Goal: Transaction & Acquisition: Purchase product/service

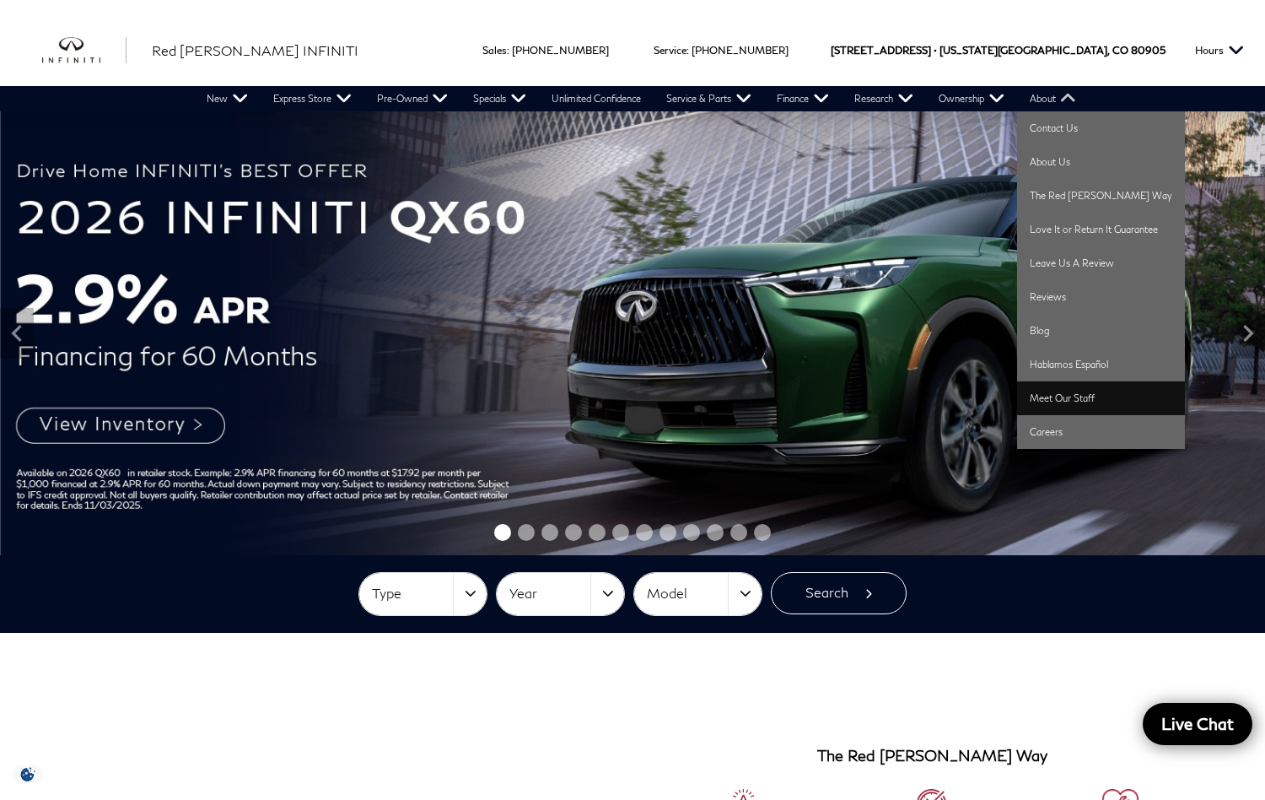
click at [1091, 388] on link "Meet Our Staff" at bounding box center [1101, 398] width 168 height 34
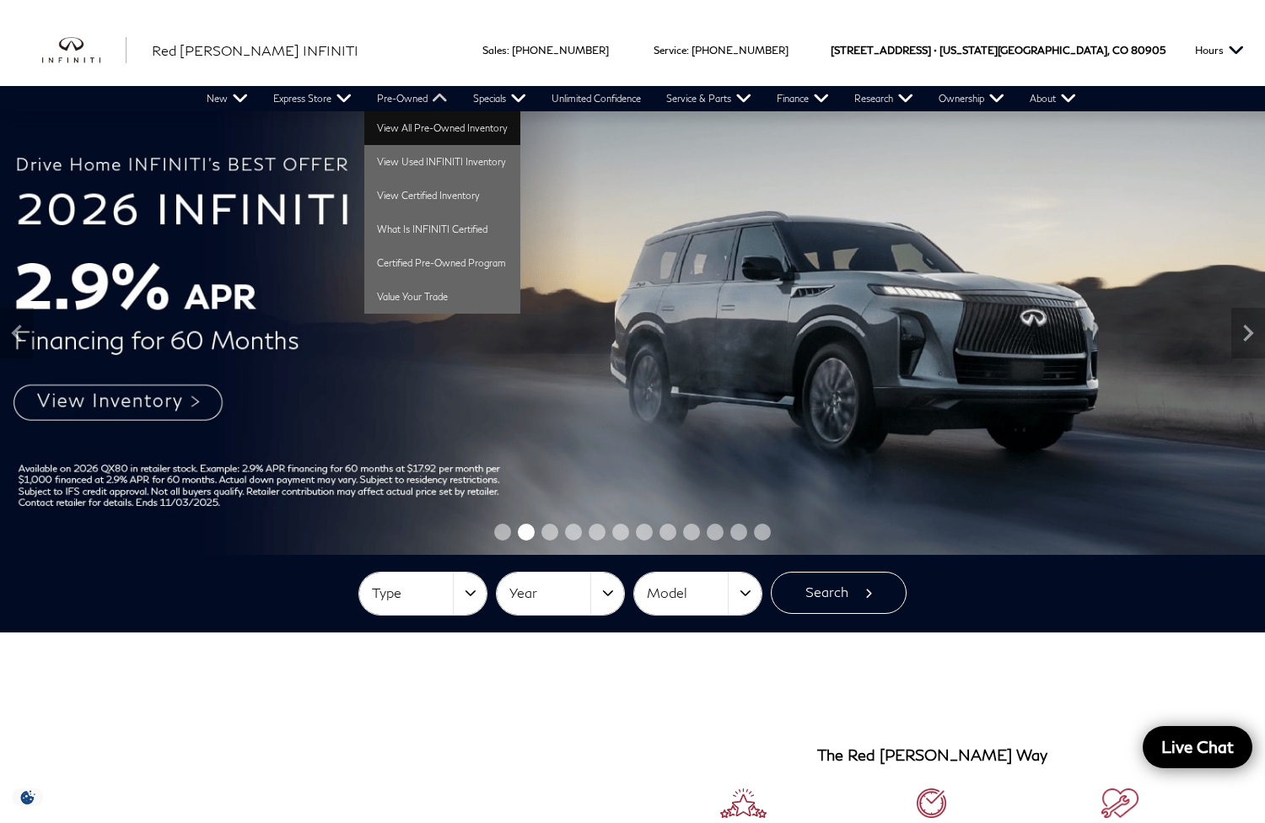
click at [420, 125] on link "View All Pre-Owned Inventory" at bounding box center [442, 128] width 156 height 34
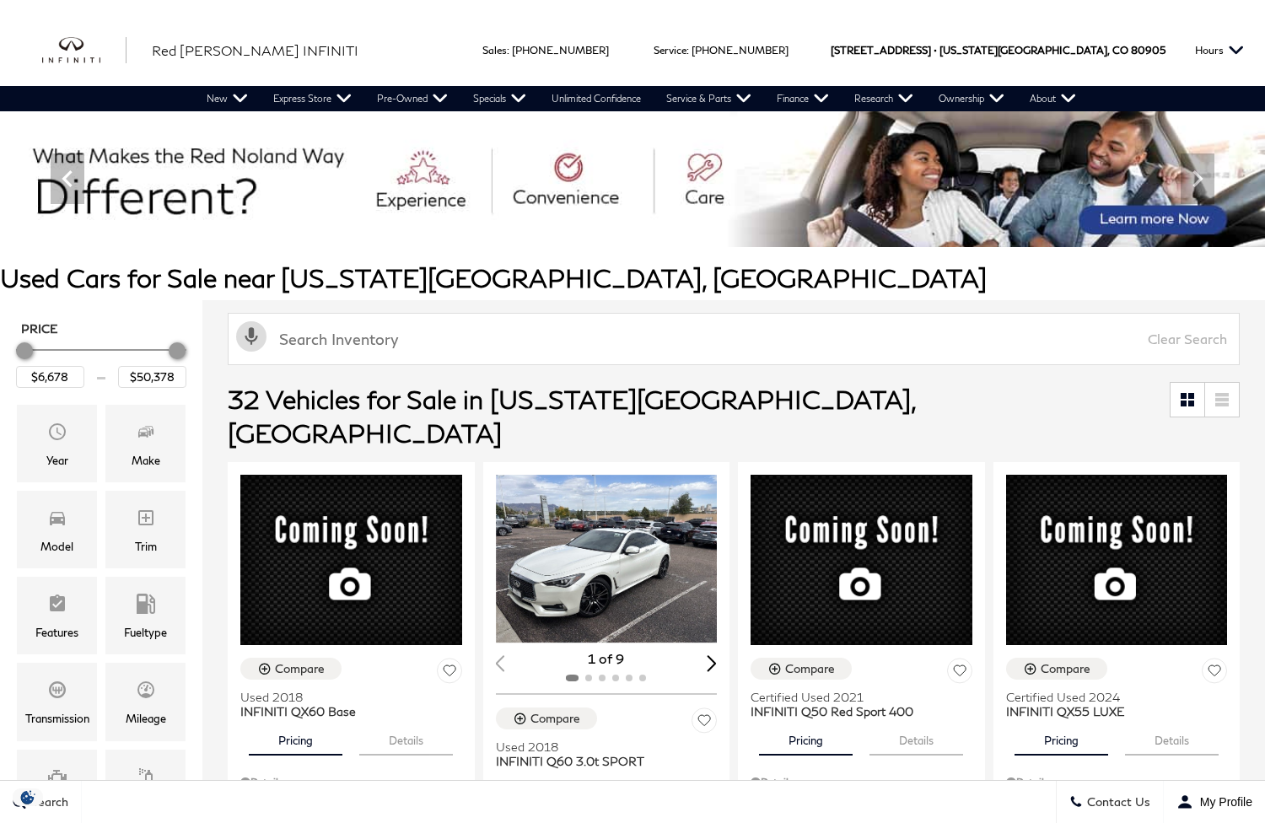
click at [535, 337] on input "text" at bounding box center [734, 339] width 1012 height 52
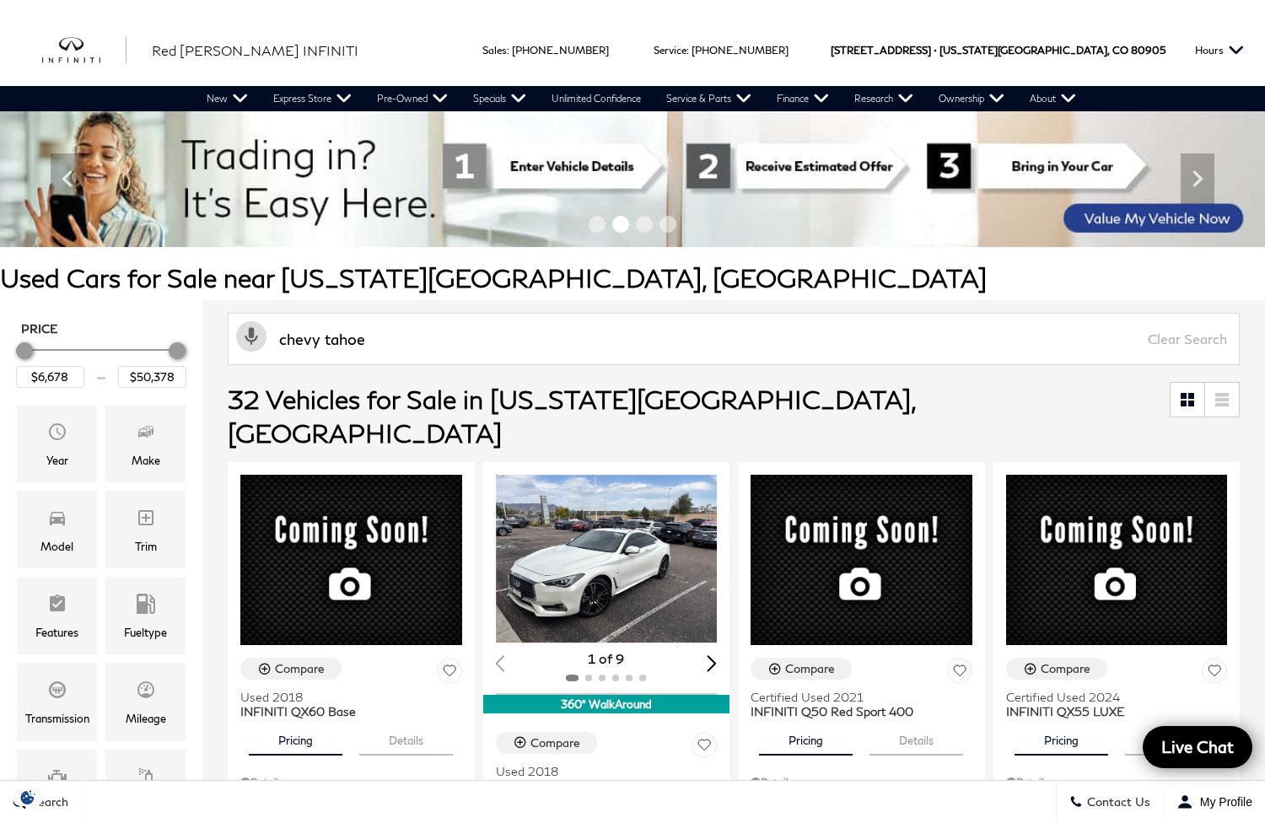
type input "chevy tahoe"
type input "$32,078"
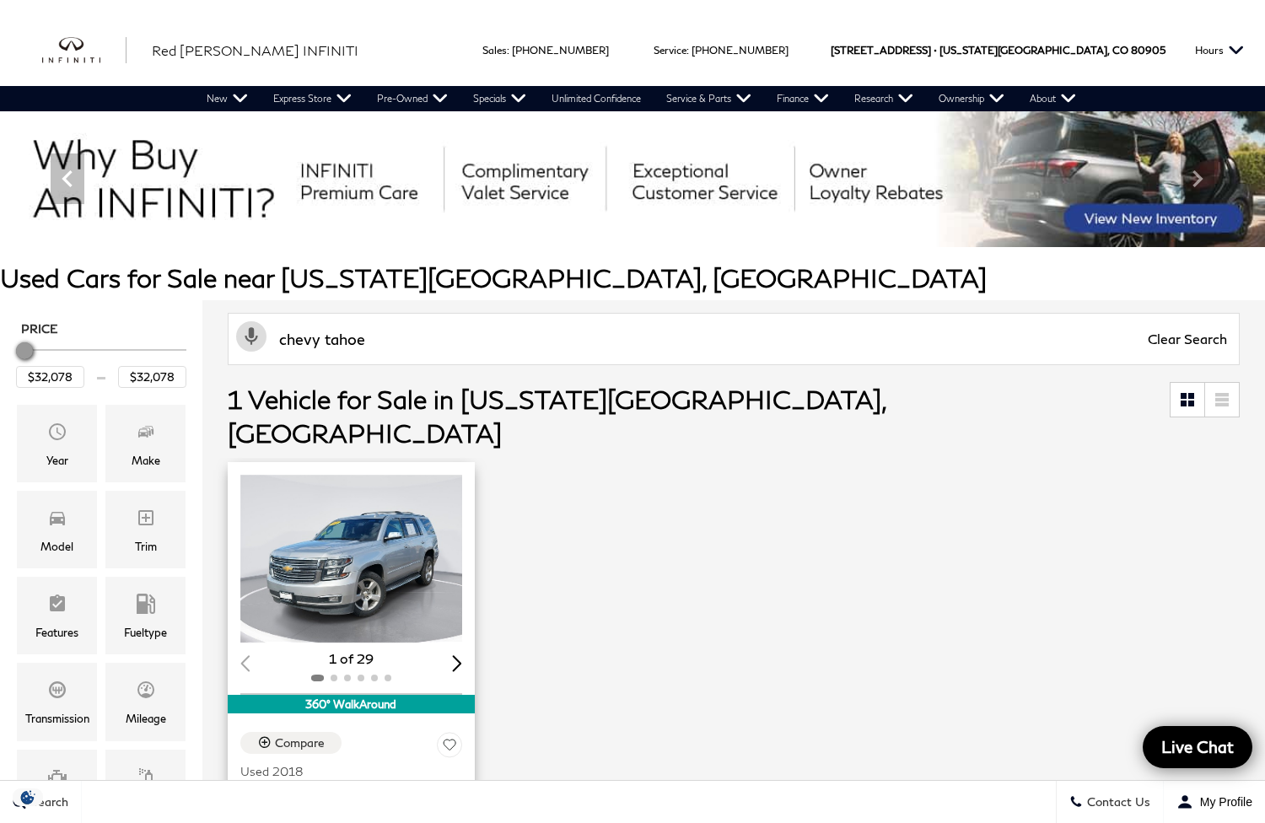
scroll to position [121, 0]
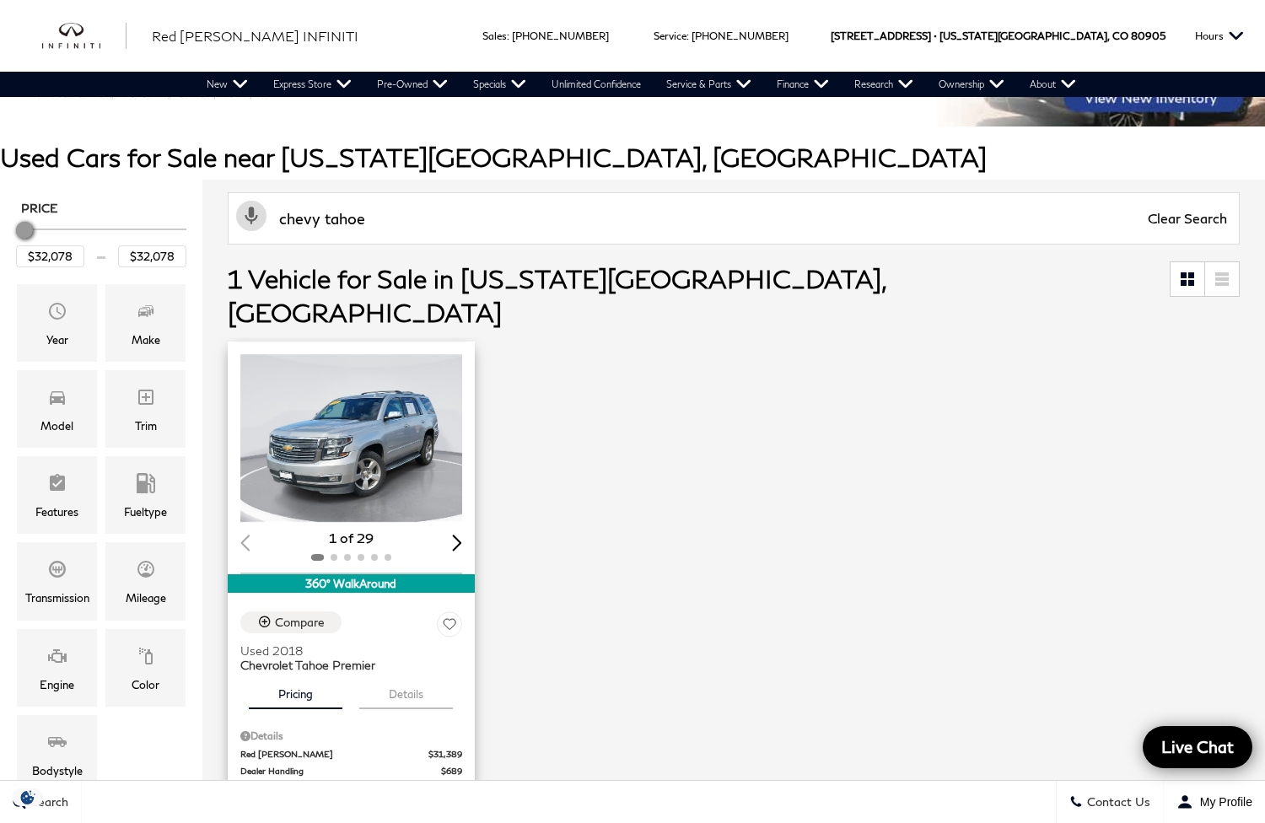
click at [364, 414] on img "1 / 2" at bounding box center [352, 438] width 224 height 169
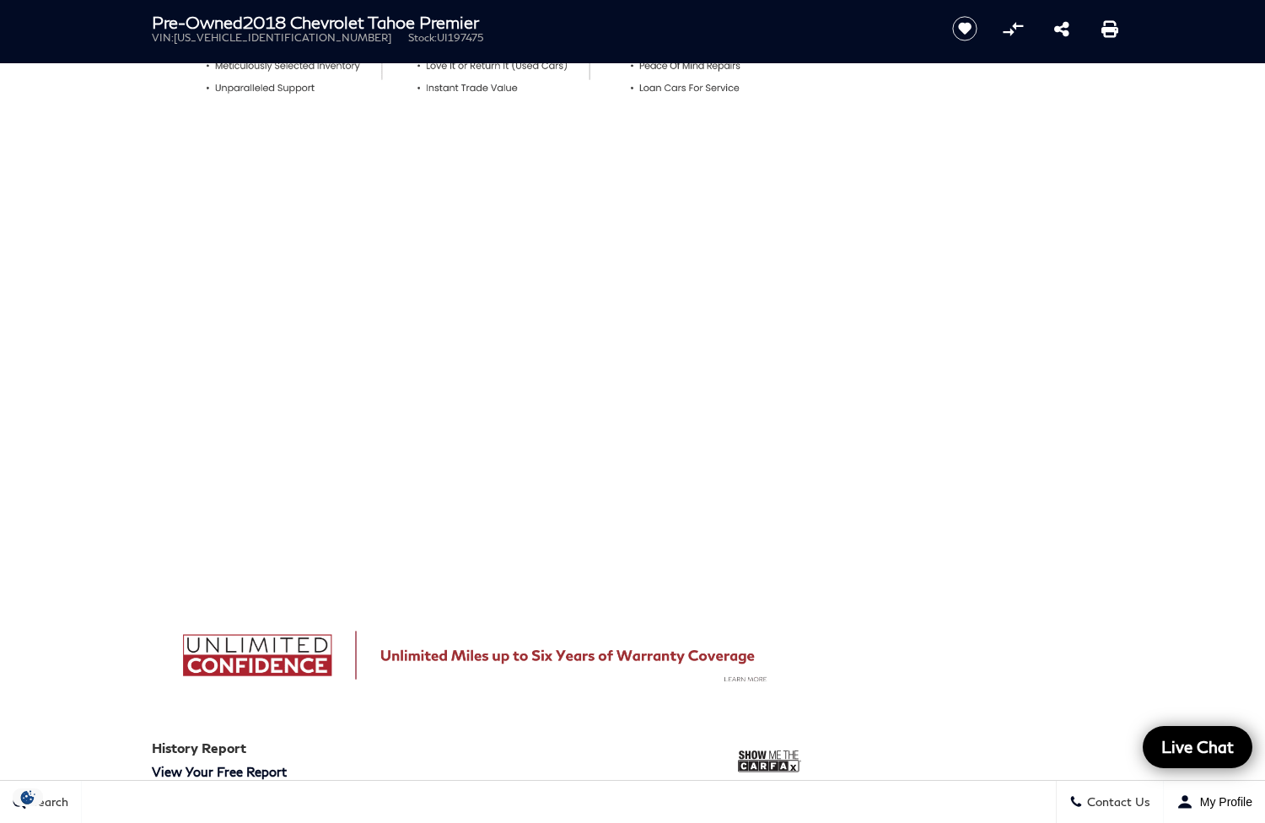
scroll to position [229, 0]
